Goal: Task Accomplishment & Management: Complete application form

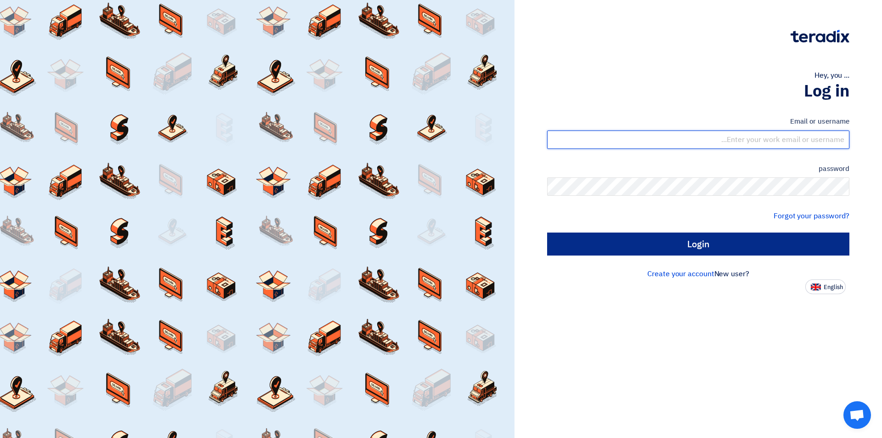
type input "[EMAIL_ADDRESS][DOMAIN_NAME]"
click at [676, 243] on input "Login" at bounding box center [698, 243] width 302 height 23
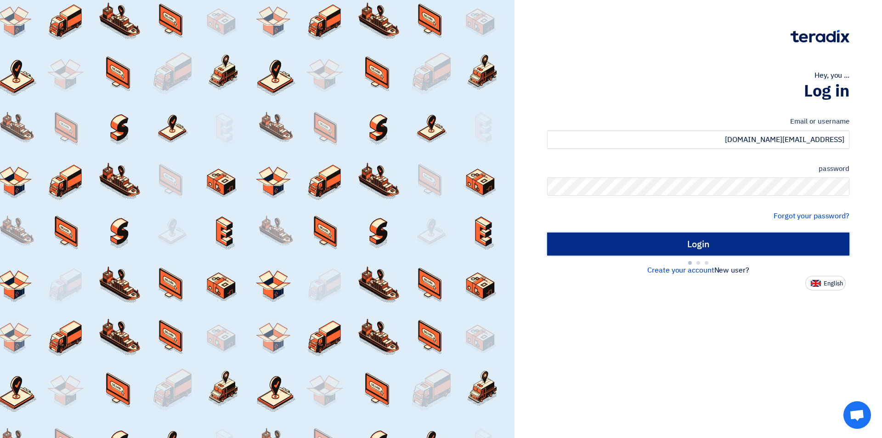
type input "Sign in"
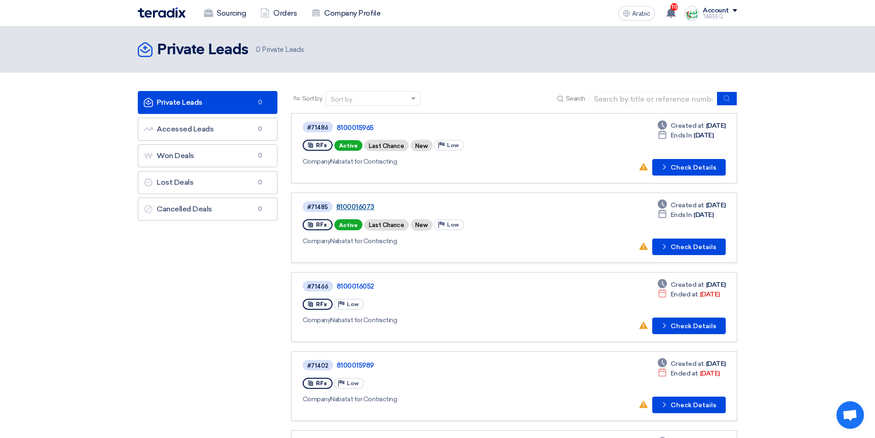
click at [357, 207] on font "8100016073" at bounding box center [355, 207] width 38 height 8
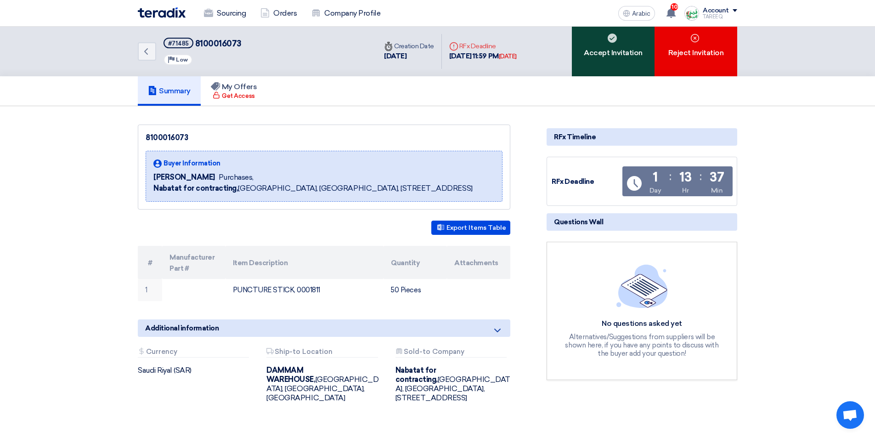
click at [596, 59] on div "Accept Invitation" at bounding box center [613, 52] width 83 height 50
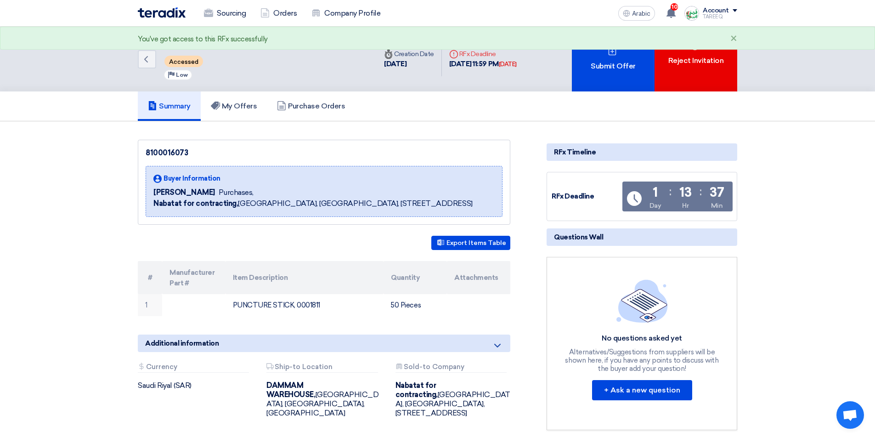
click at [596, 59] on div "Submit Offer" at bounding box center [613, 59] width 83 height 65
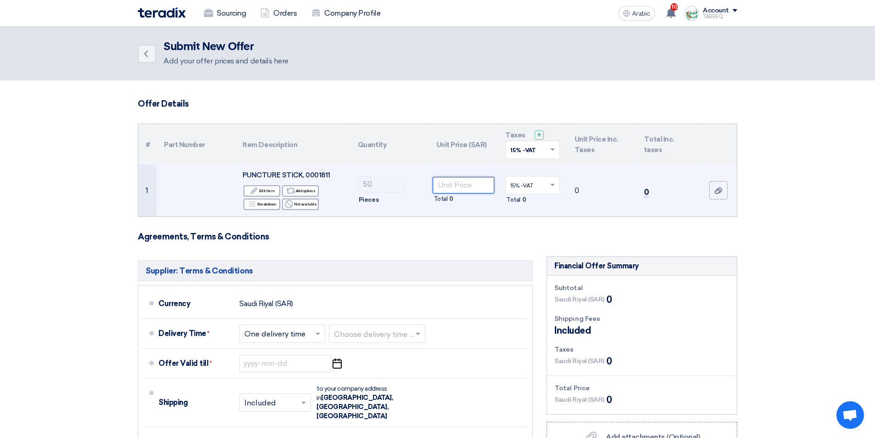
click at [452, 186] on input "number" at bounding box center [464, 185] width 62 height 17
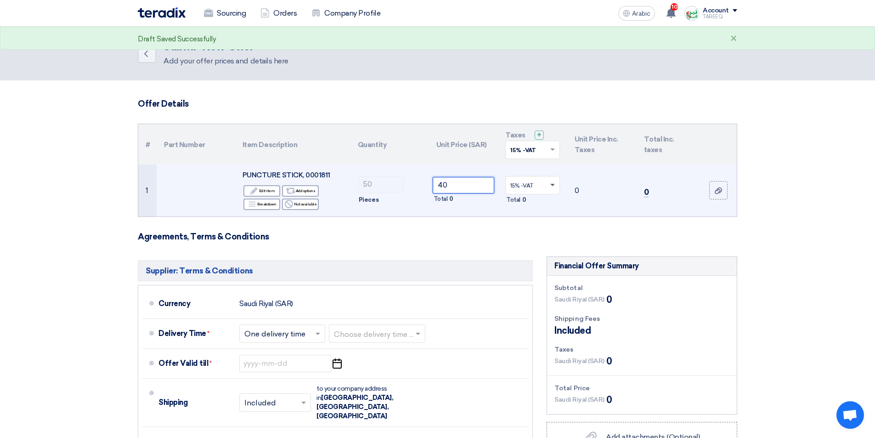
type input "40"
click at [553, 185] on span at bounding box center [552, 185] width 5 height 3
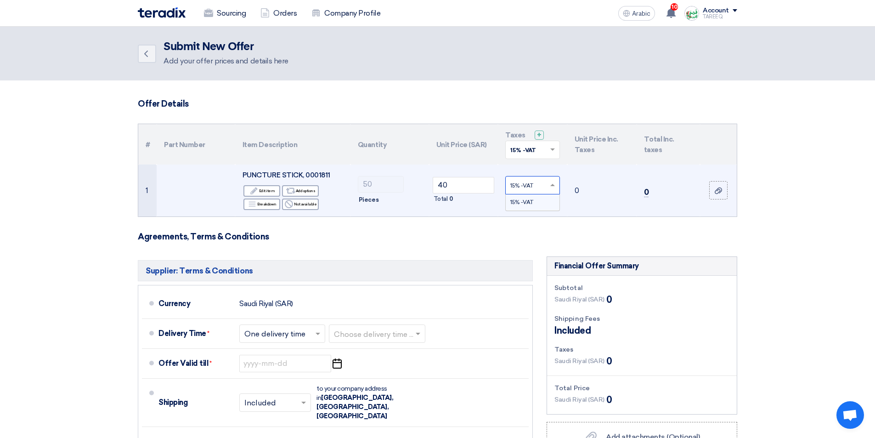
click at [527, 202] on span "15% -VAT" at bounding box center [521, 202] width 23 height 6
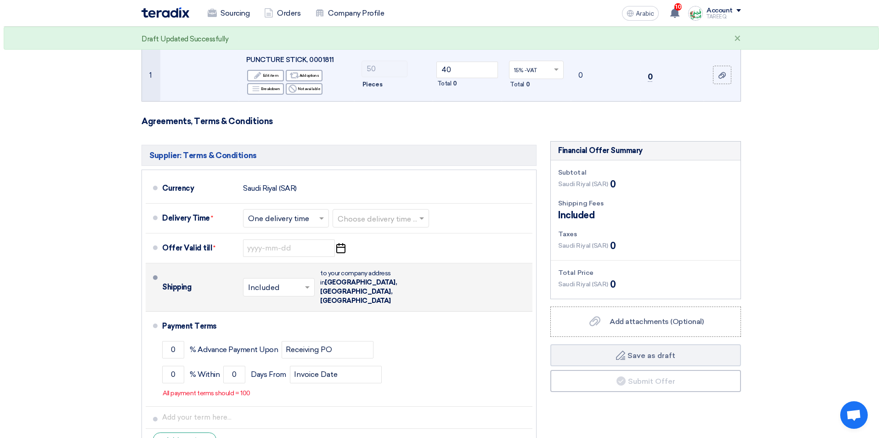
scroll to position [138, 0]
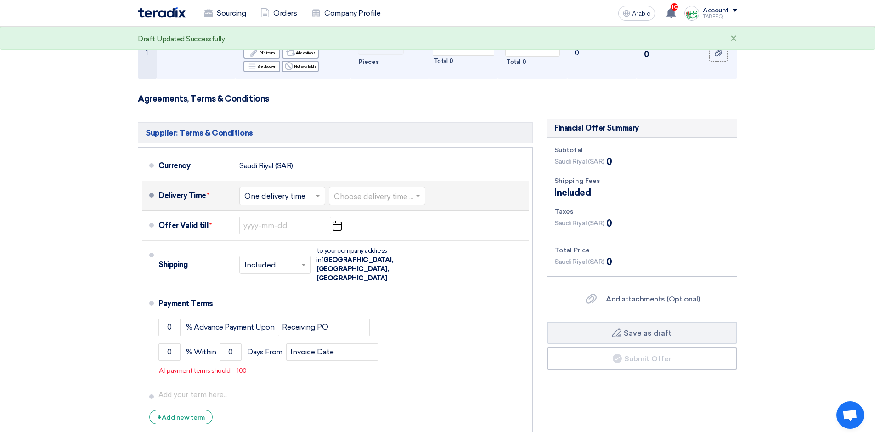
click at [384, 192] on input "text" at bounding box center [377, 196] width 87 height 13
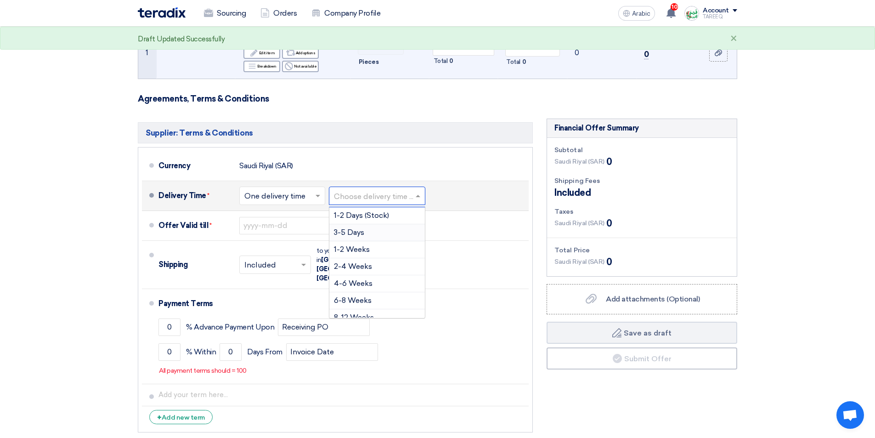
click at [349, 230] on font "3-5 Days" at bounding box center [349, 232] width 30 height 9
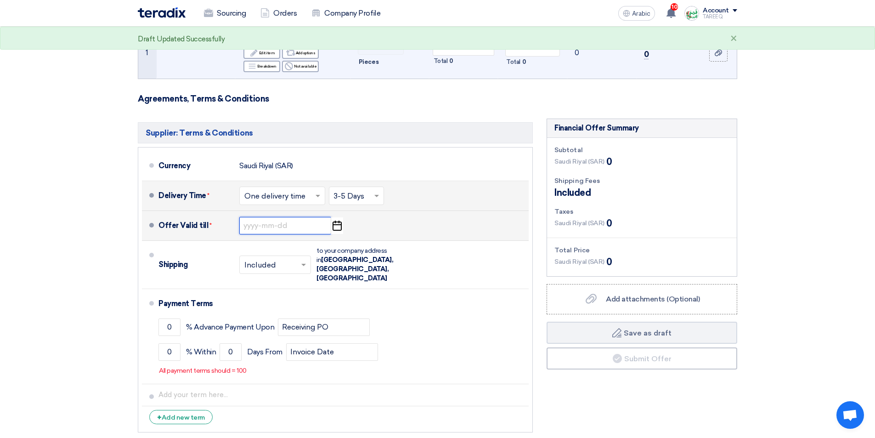
click at [256, 230] on input at bounding box center [285, 225] width 92 height 17
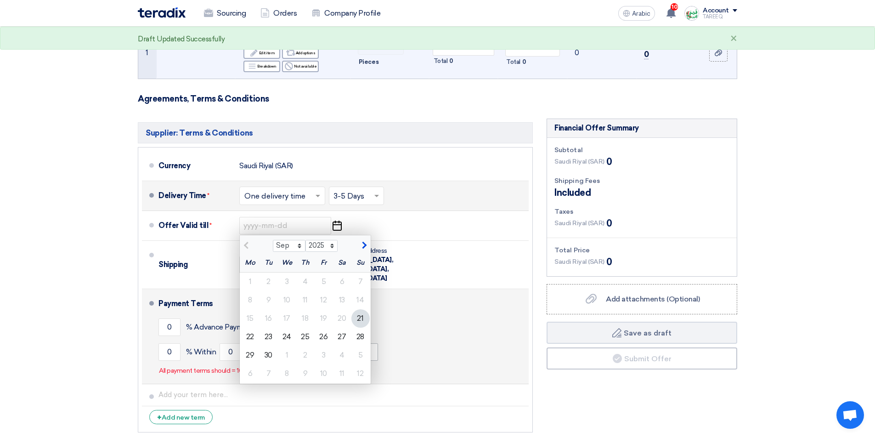
drag, startPoint x: 355, startPoint y: 336, endPoint x: 349, endPoint y: 336, distance: 6.0
click at [356, 336] on div "28" at bounding box center [360, 336] width 18 height 18
type input "[DATE]"
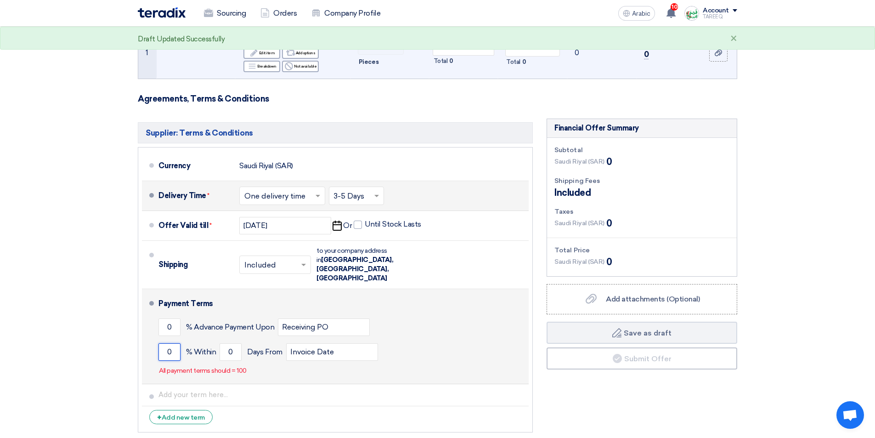
click at [163, 343] on input "0" at bounding box center [169, 351] width 22 height 17
type input "100"
click at [225, 343] on input "0" at bounding box center [231, 351] width 22 height 17
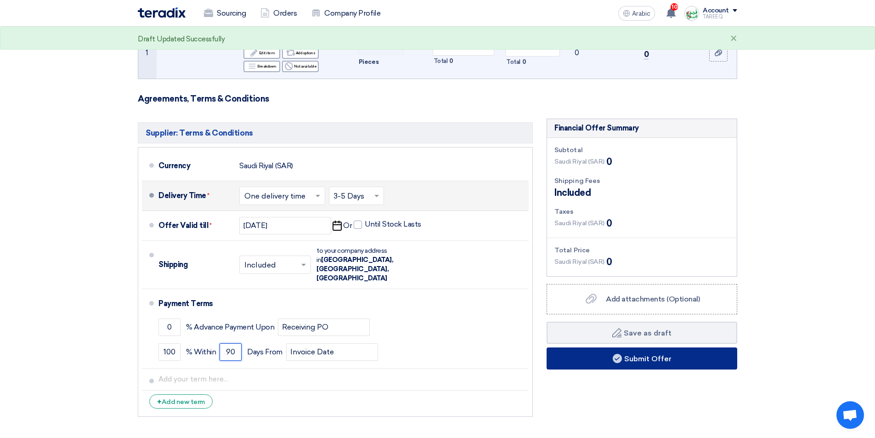
type input "90"
click at [586, 360] on button "Submit Offer" at bounding box center [641, 358] width 191 height 22
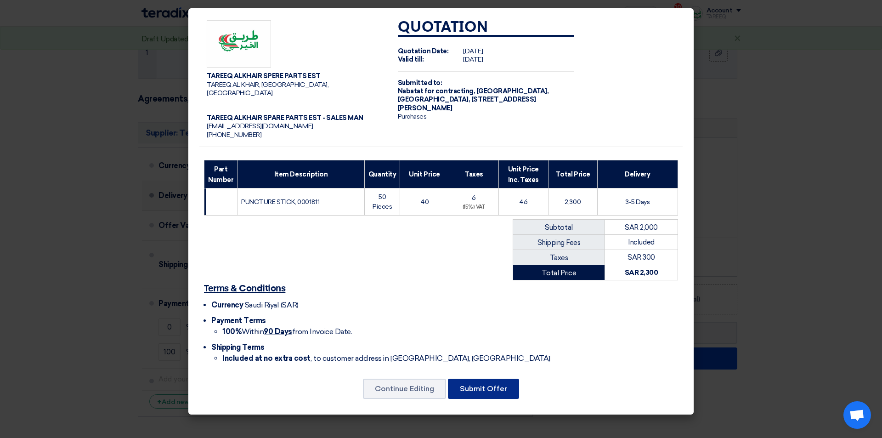
click at [478, 384] on font "Submit Offer" at bounding box center [483, 388] width 47 height 9
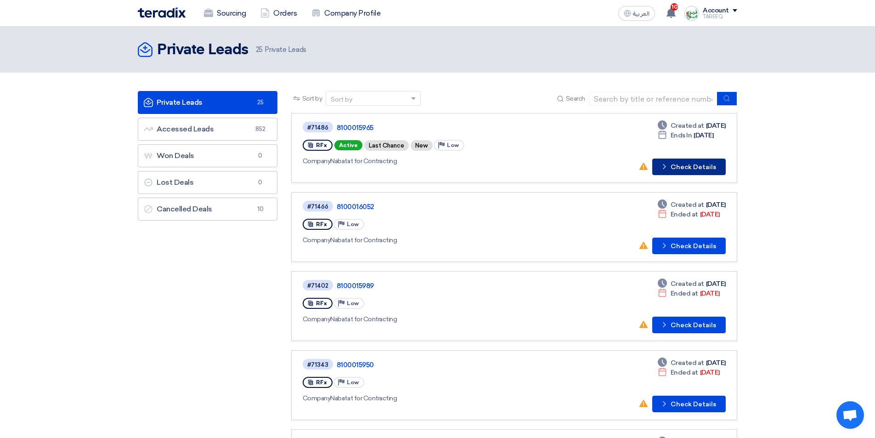
click at [680, 164] on button "Check details Check Details" at bounding box center [688, 166] width 73 height 17
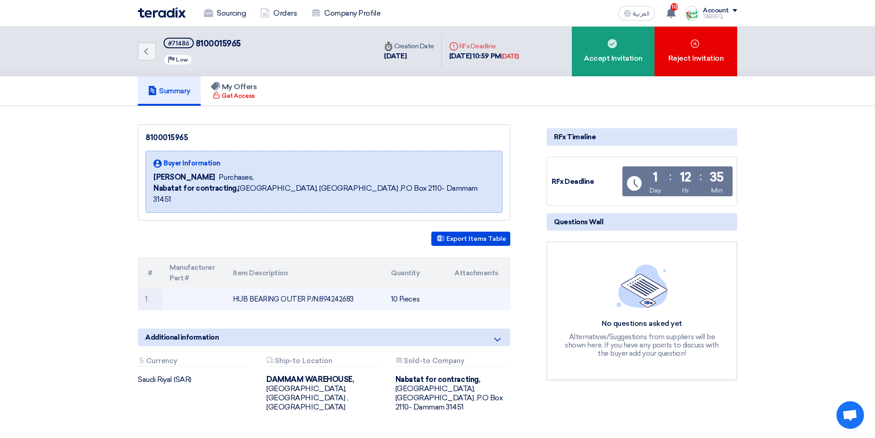
click at [342, 290] on td "HUB BEARING OUTER P/N:894242683" at bounding box center [304, 299] width 158 height 22
drag, startPoint x: 342, startPoint y: 290, endPoint x: 346, endPoint y: 287, distance: 5.2
click at [342, 289] on td "HUB BEARING OUTER P/N:894242683" at bounding box center [304, 299] width 158 height 22
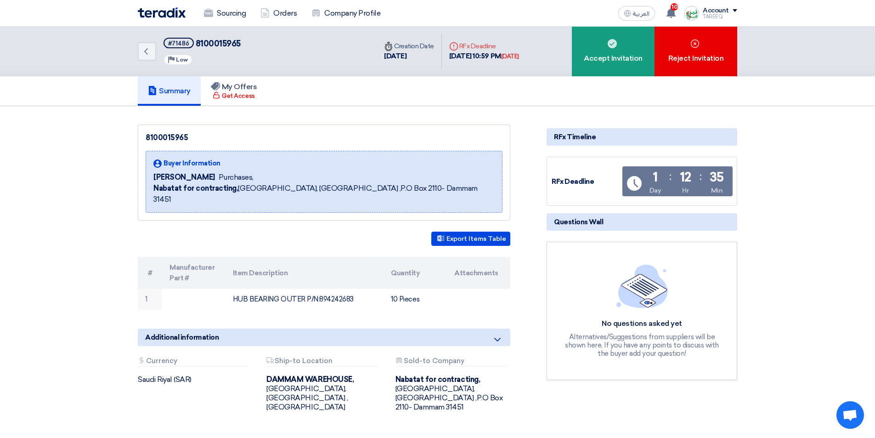
copy td "894242683"
click at [639, 54] on div "Accept Invitation" at bounding box center [613, 52] width 83 height 50
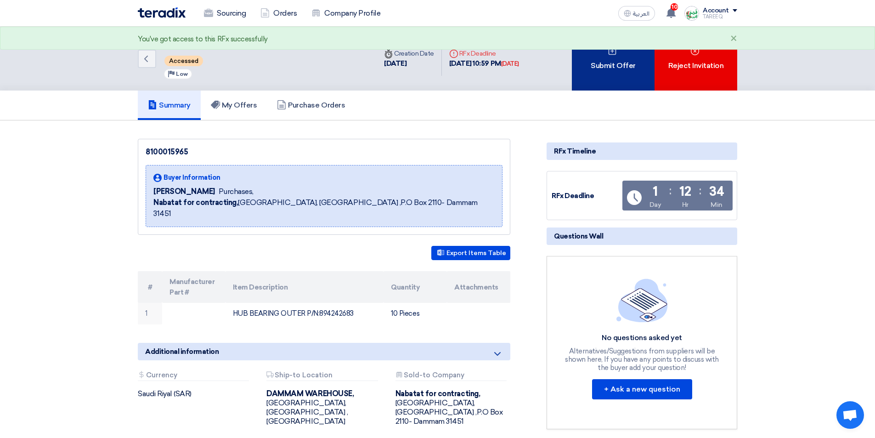
click at [631, 56] on div "Submit Offer" at bounding box center [613, 59] width 83 height 64
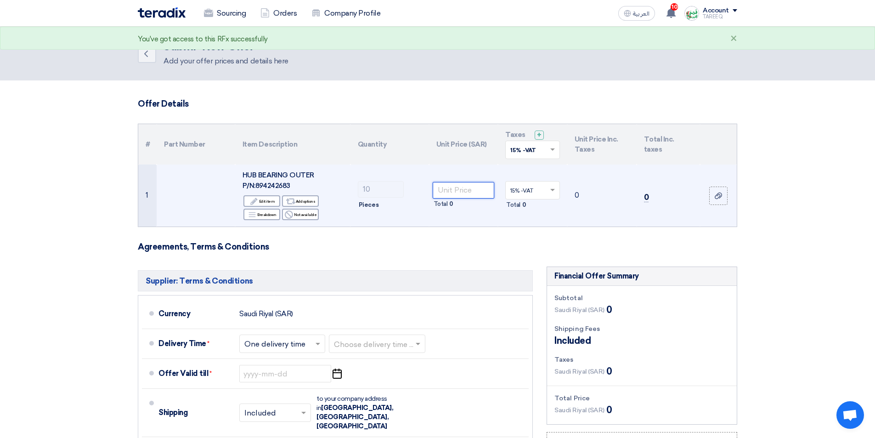
click at [468, 187] on input "number" at bounding box center [464, 190] width 62 height 17
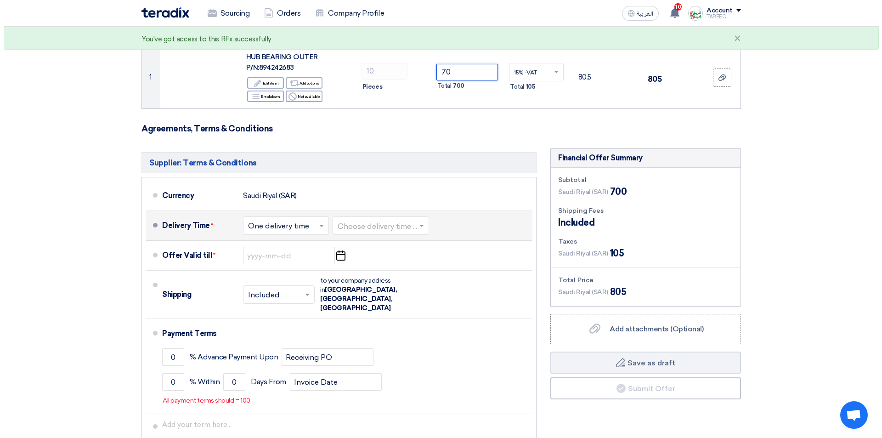
scroll to position [138, 0]
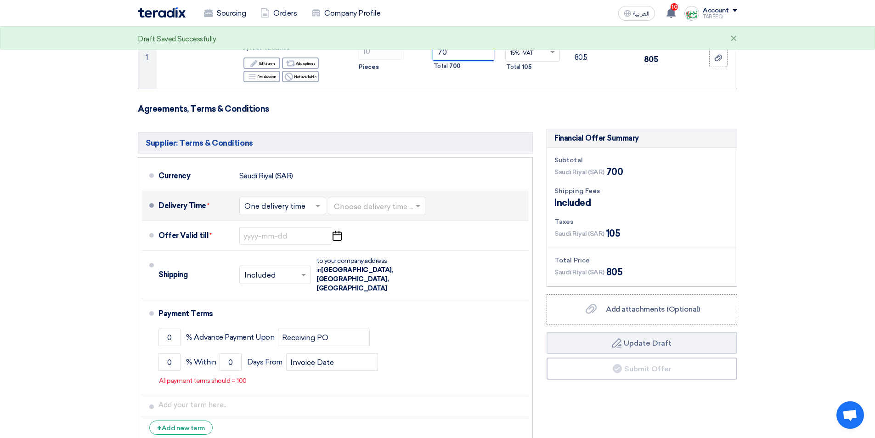
type input "70"
click at [364, 203] on input "text" at bounding box center [377, 206] width 87 height 13
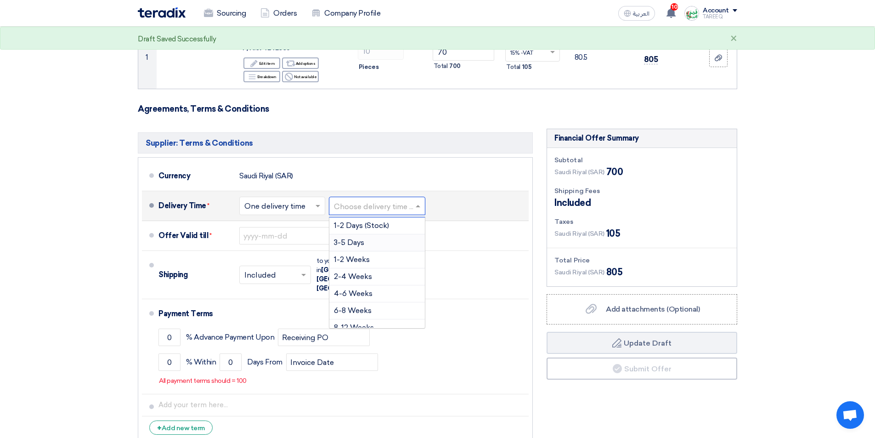
click at [368, 242] on div "3-5 Days" at bounding box center [377, 242] width 96 height 17
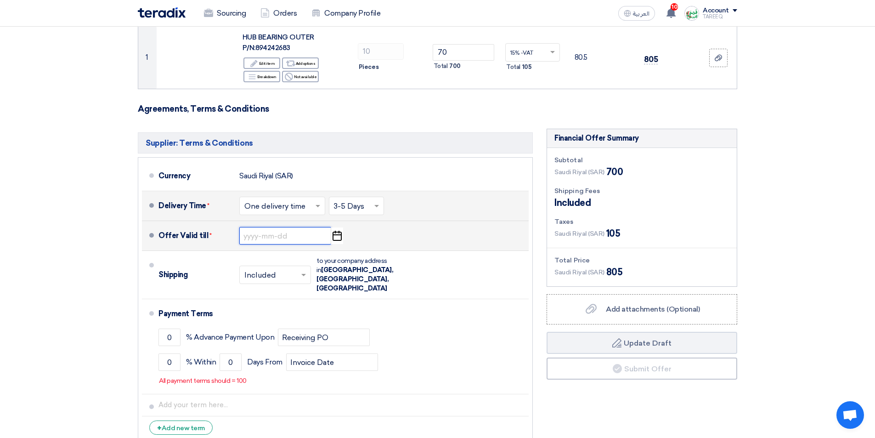
click at [290, 237] on input at bounding box center [285, 235] width 92 height 17
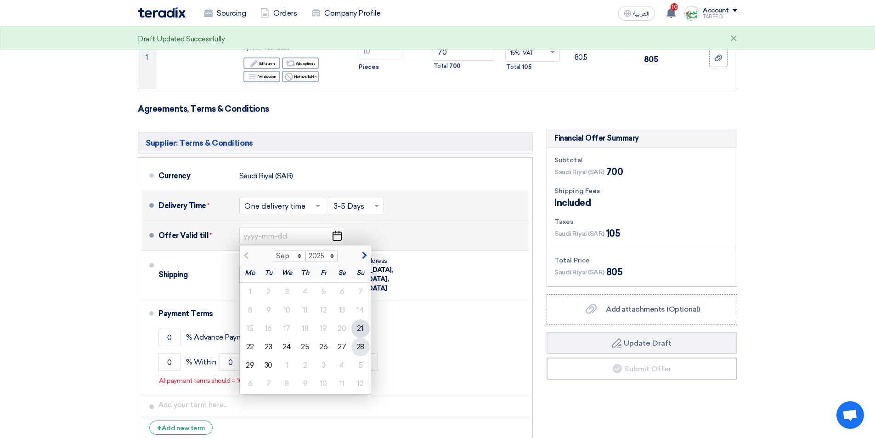
click at [356, 347] on div "28" at bounding box center [360, 347] width 18 height 18
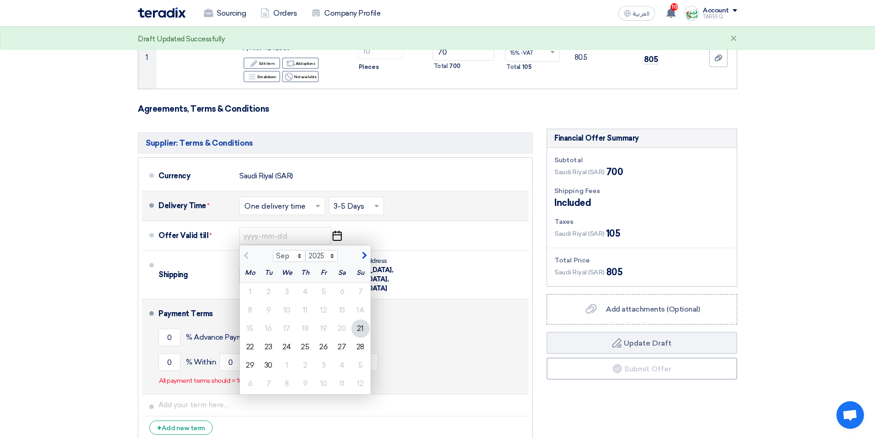
type input "[DATE]"
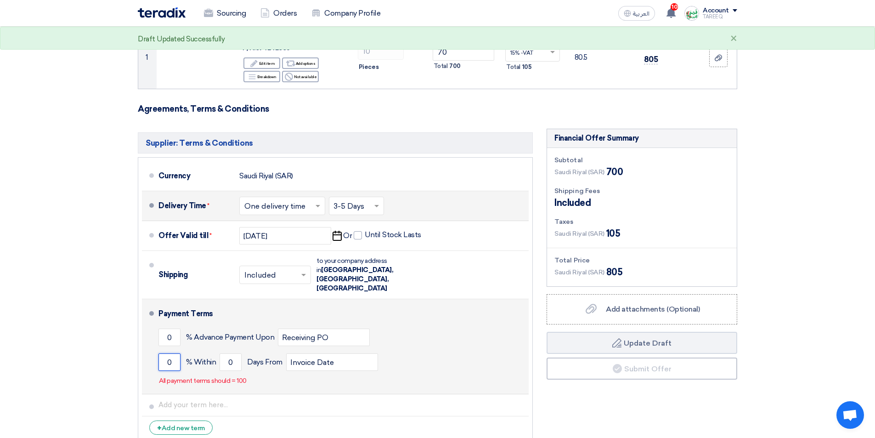
click at [162, 353] on input "0" at bounding box center [169, 361] width 22 height 17
type input "100"
click at [220, 353] on input "0" at bounding box center [231, 361] width 22 height 17
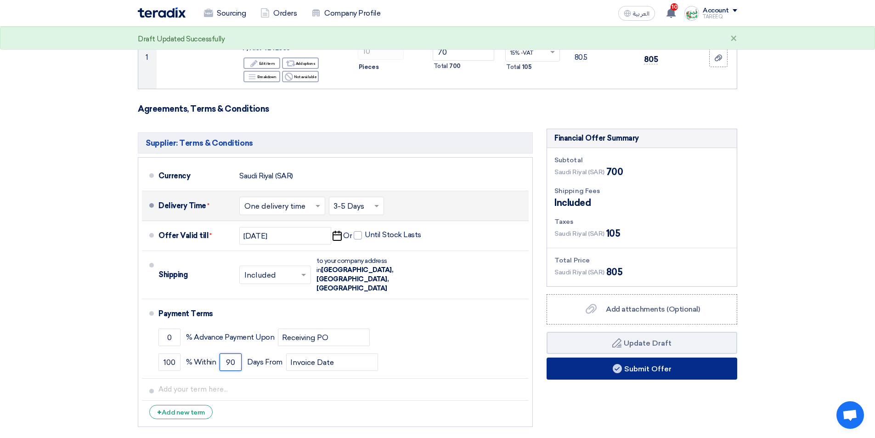
type input "90"
click at [584, 371] on button "Submit Offer" at bounding box center [641, 368] width 191 height 22
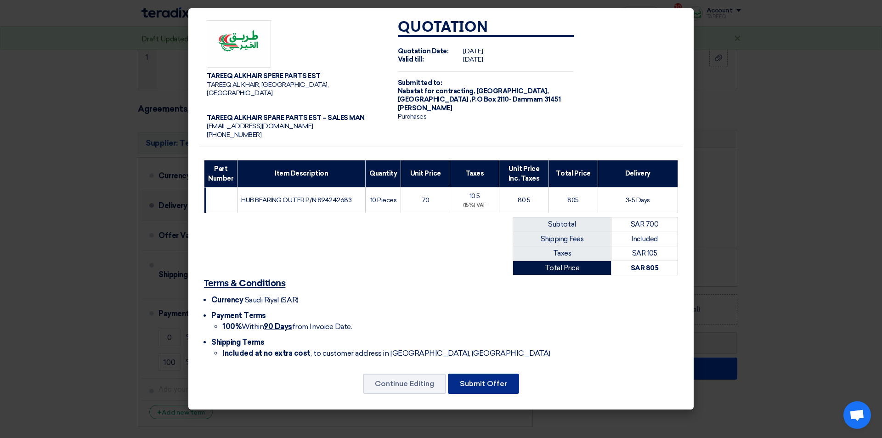
click at [479, 381] on button "Submit Offer" at bounding box center [483, 383] width 71 height 20
